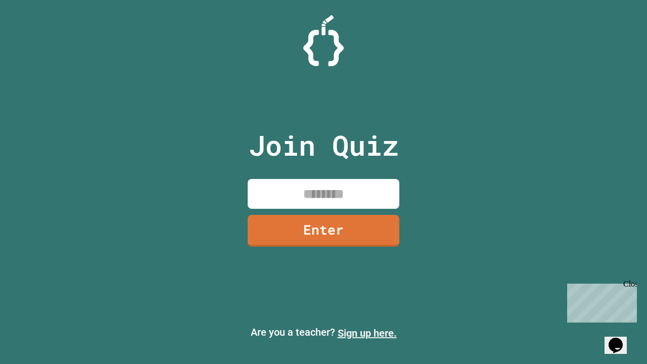
click at [367, 333] on link "Sign up here." at bounding box center [367, 333] width 59 height 12
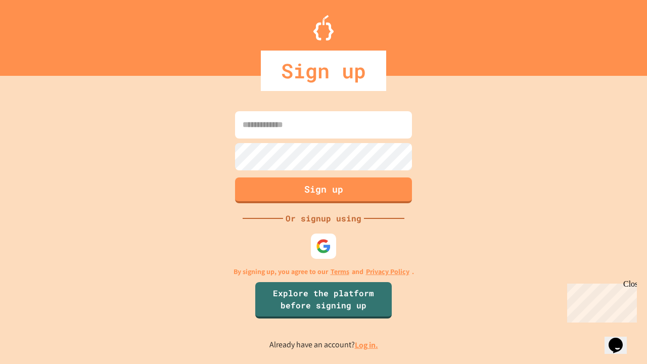
click at [367, 345] on link "Log in." at bounding box center [366, 345] width 23 height 11
